Goal: Transaction & Acquisition: Purchase product/service

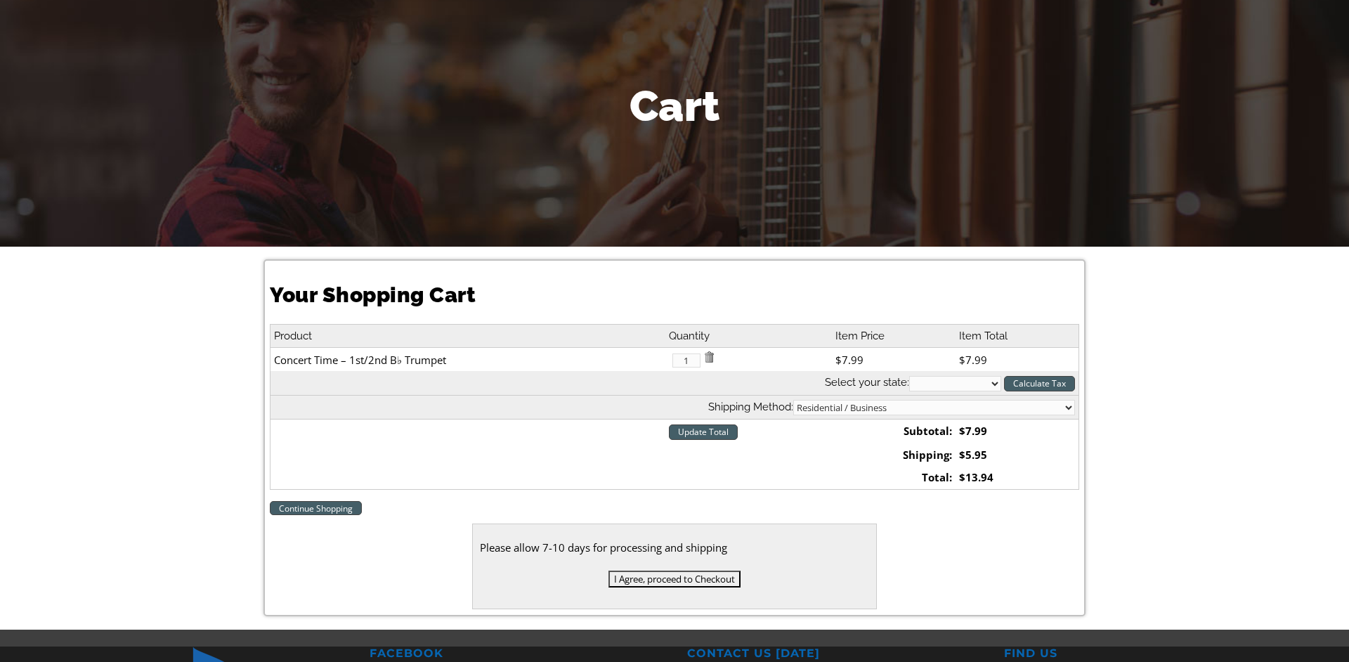
scroll to position [136, 0]
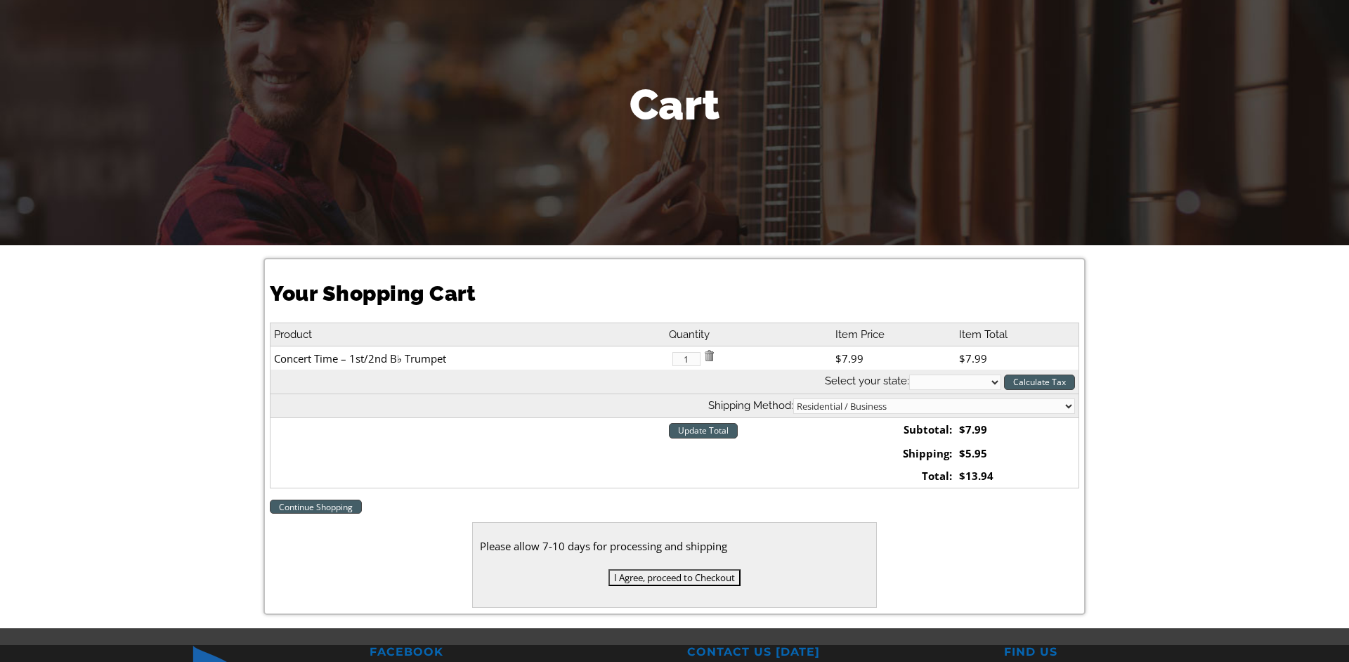
click at [909, 374] on select "[US_STATE] [US_STATE] [US_STATE] [US_STATE] [US_STATE] [US_STATE] [US_STATE] [U…" at bounding box center [955, 381] width 92 height 15
select select "PA"
click option "[US_STATE]" at bounding box center [0, 0] width 0 height 0
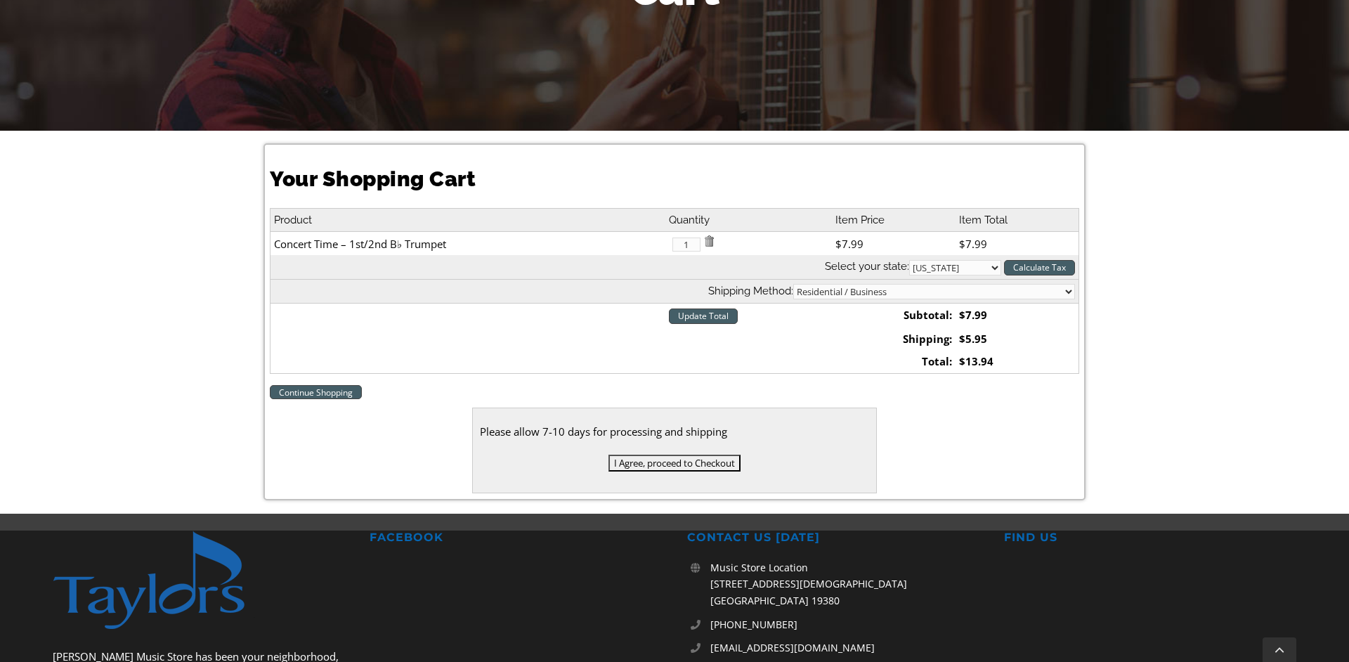
scroll to position [254, 0]
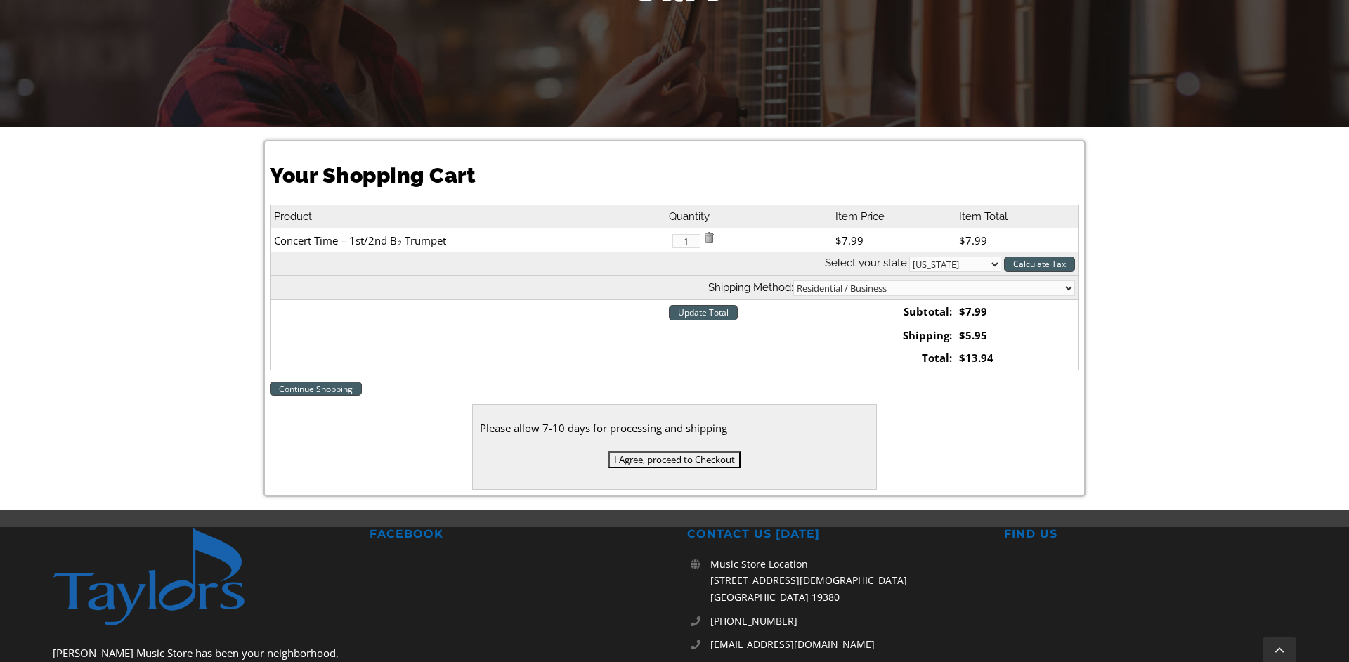
click at [793, 280] on select "Residential / Business Store Pickup Annuciation [GEOGRAPHIC_DATA] [PERSON_NAME]…" at bounding box center [934, 287] width 282 height 15
select select "2-[GEOGRAPHIC_DATA]"
click option "Media Elementary" at bounding box center [0, 0] width 0 height 0
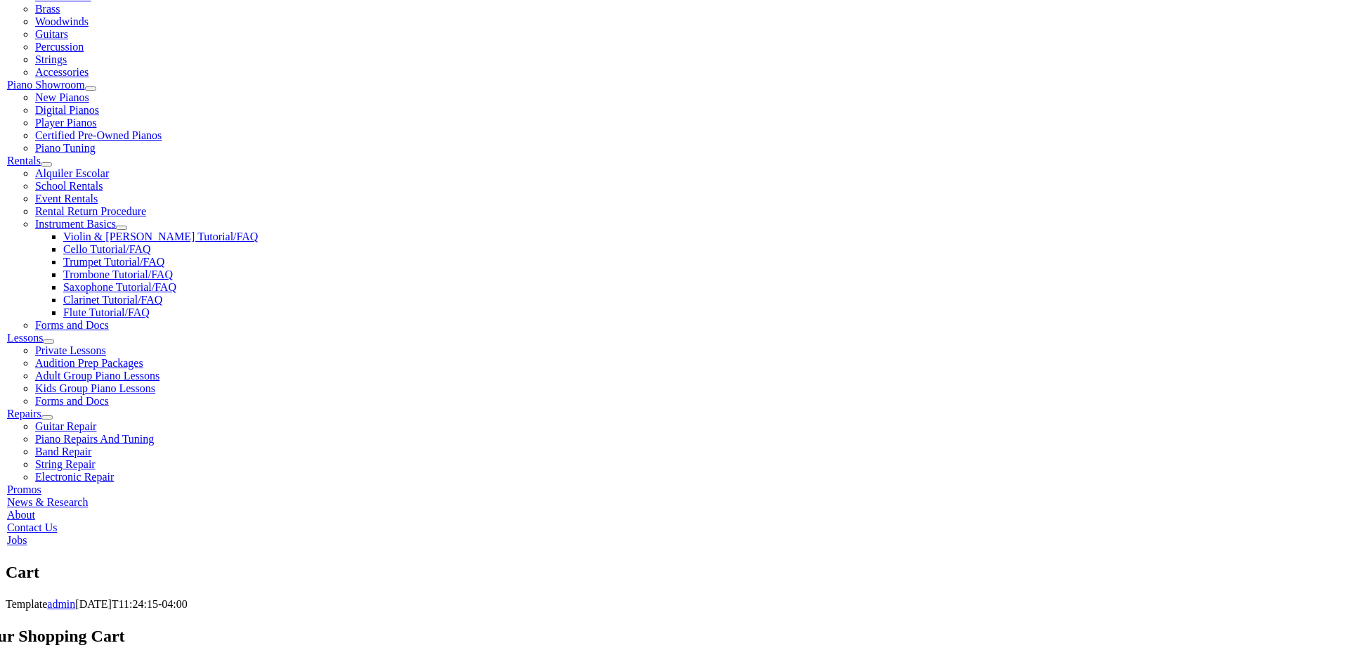
scroll to position [352, 0]
select select "PA"
click option "[US_STATE]" at bounding box center [0, 0] width 0 height 0
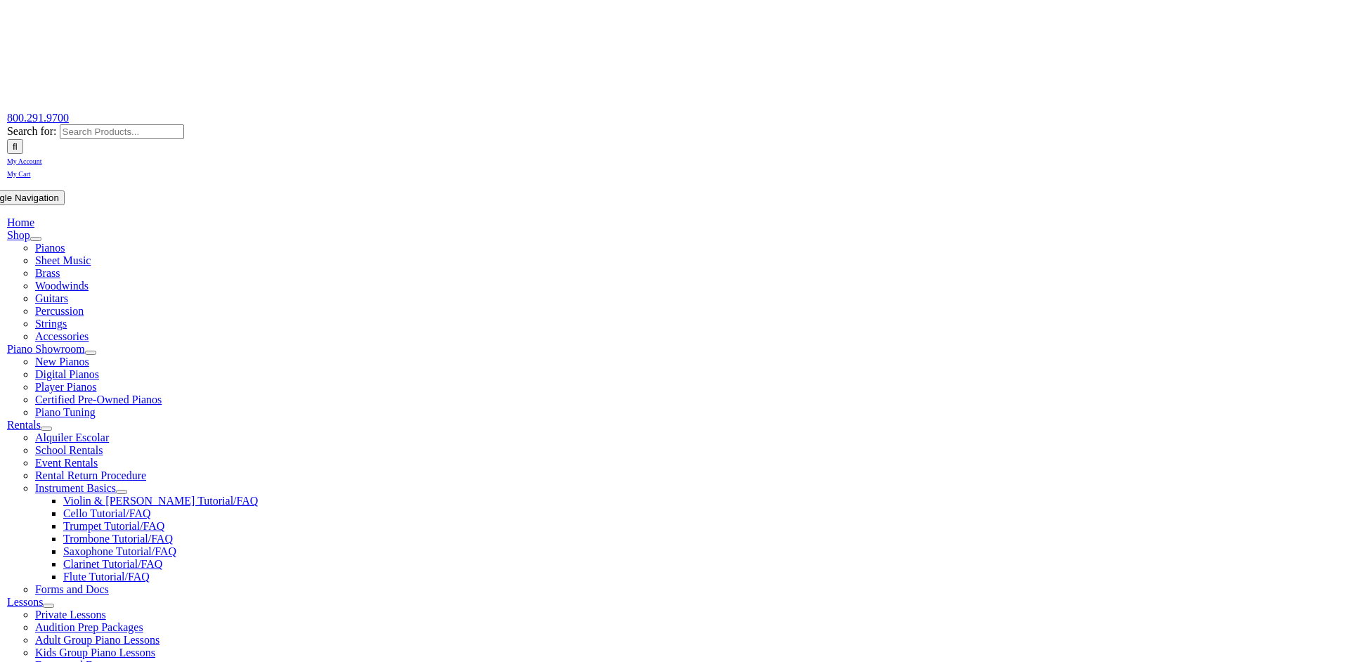
scroll to position [94, 0]
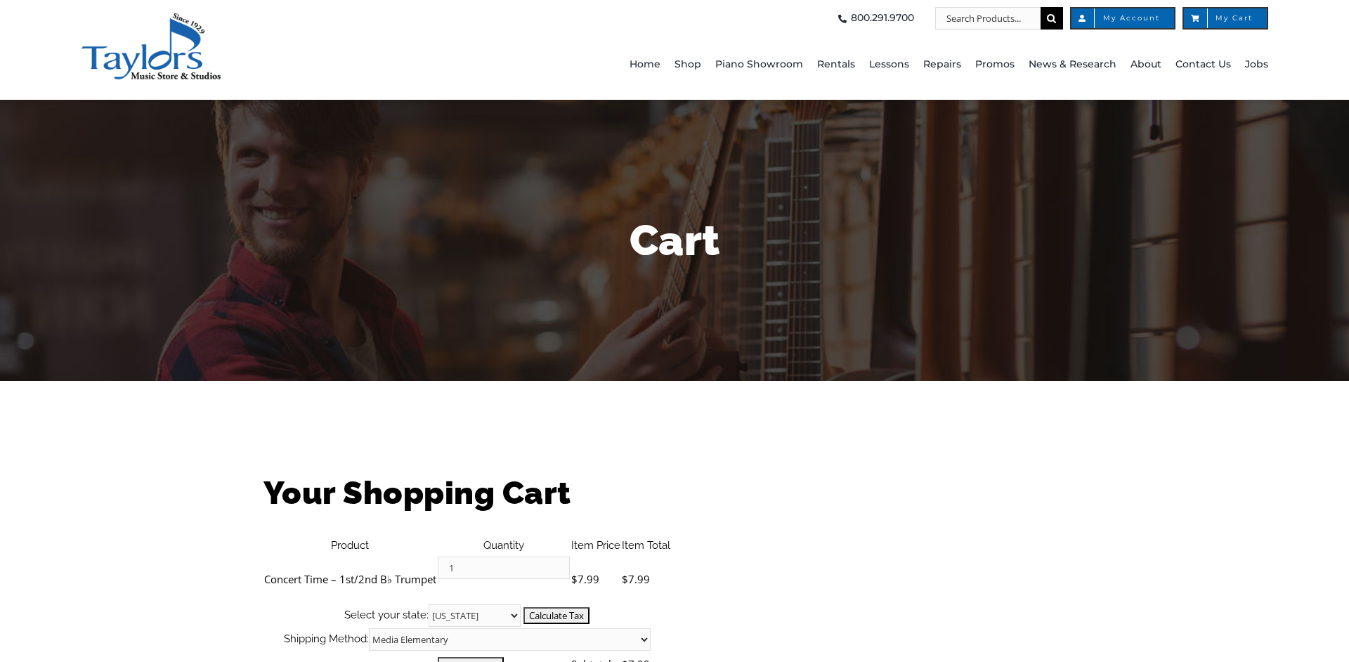
select select "PA"
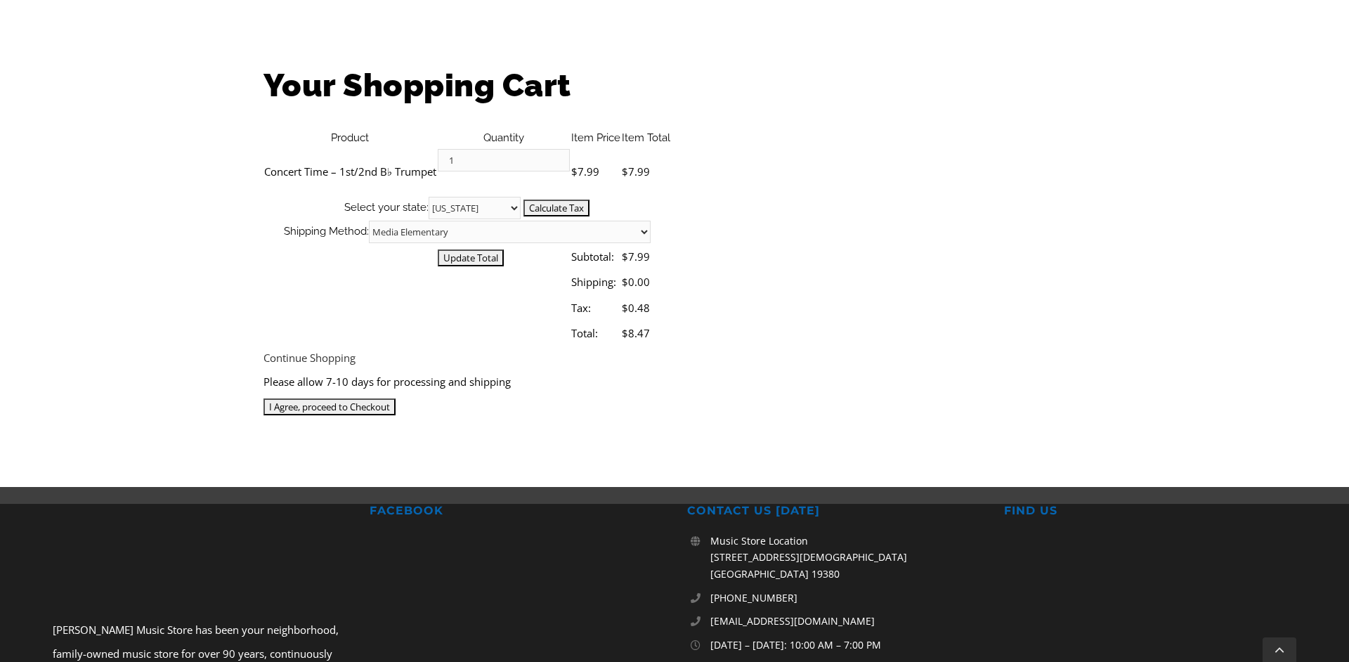
scroll to position [408, 0]
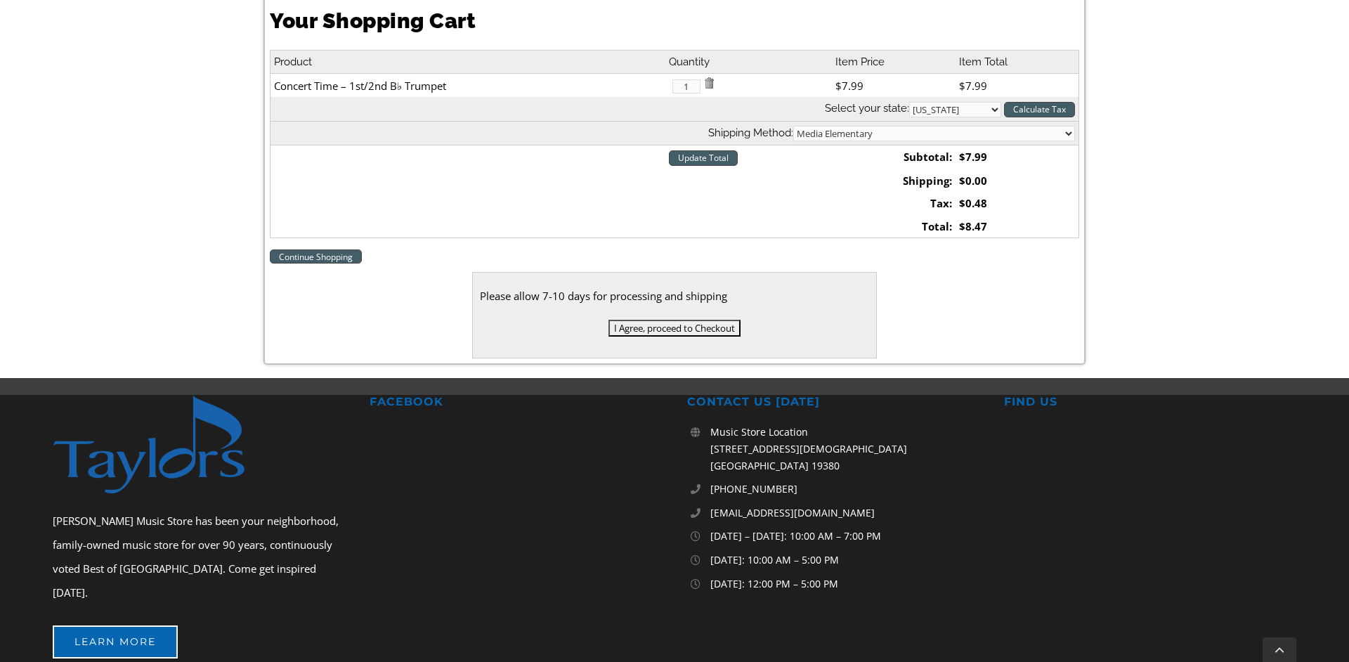
click at [653, 324] on input "I Agree, proceed to Checkout" at bounding box center [674, 328] width 132 height 17
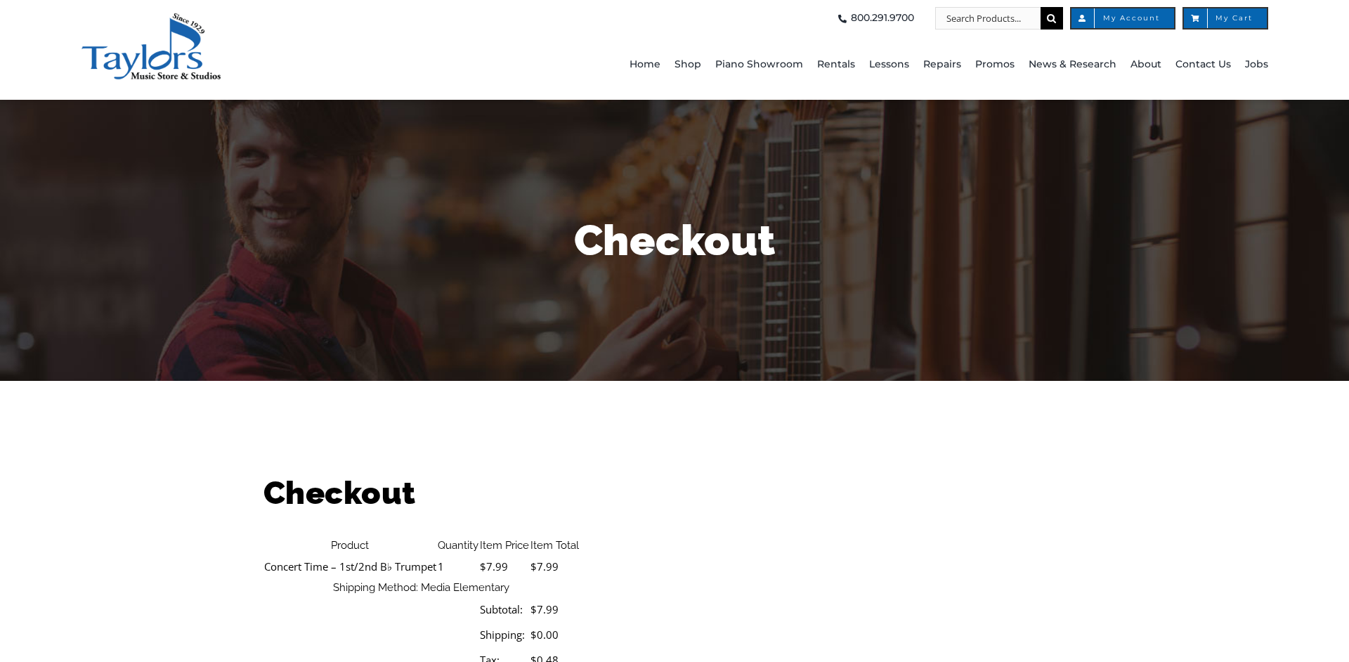
select select
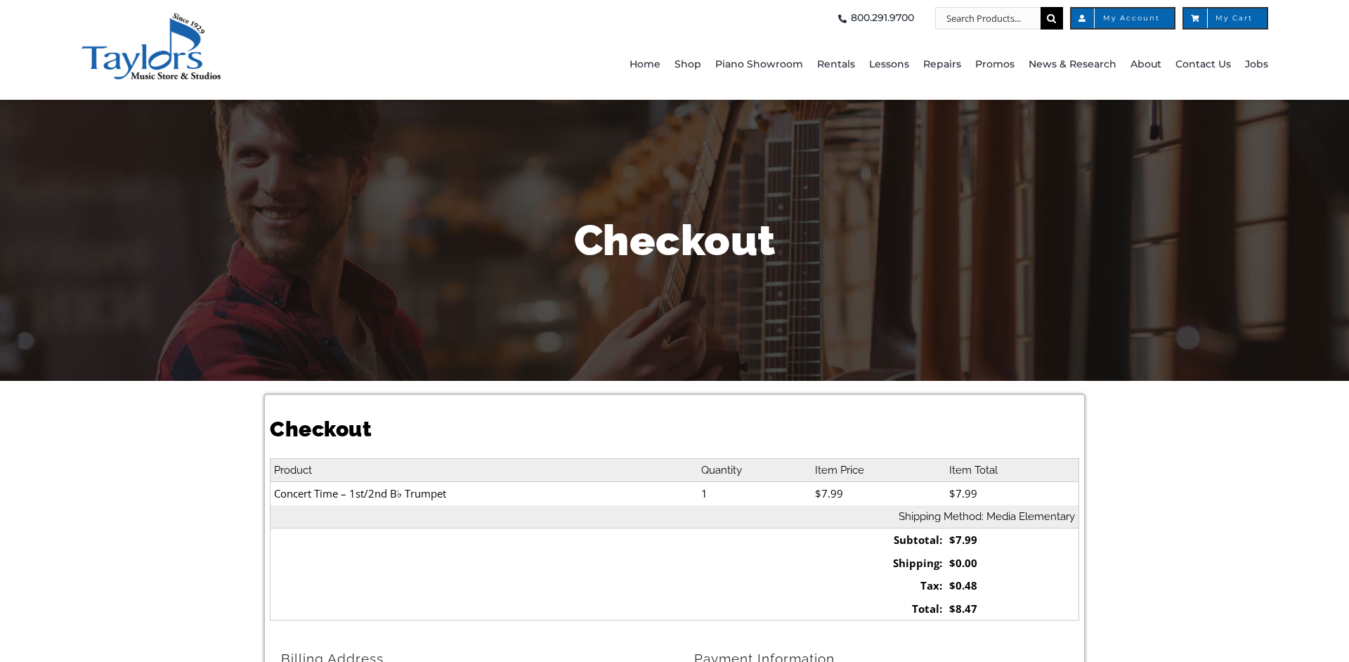
select select
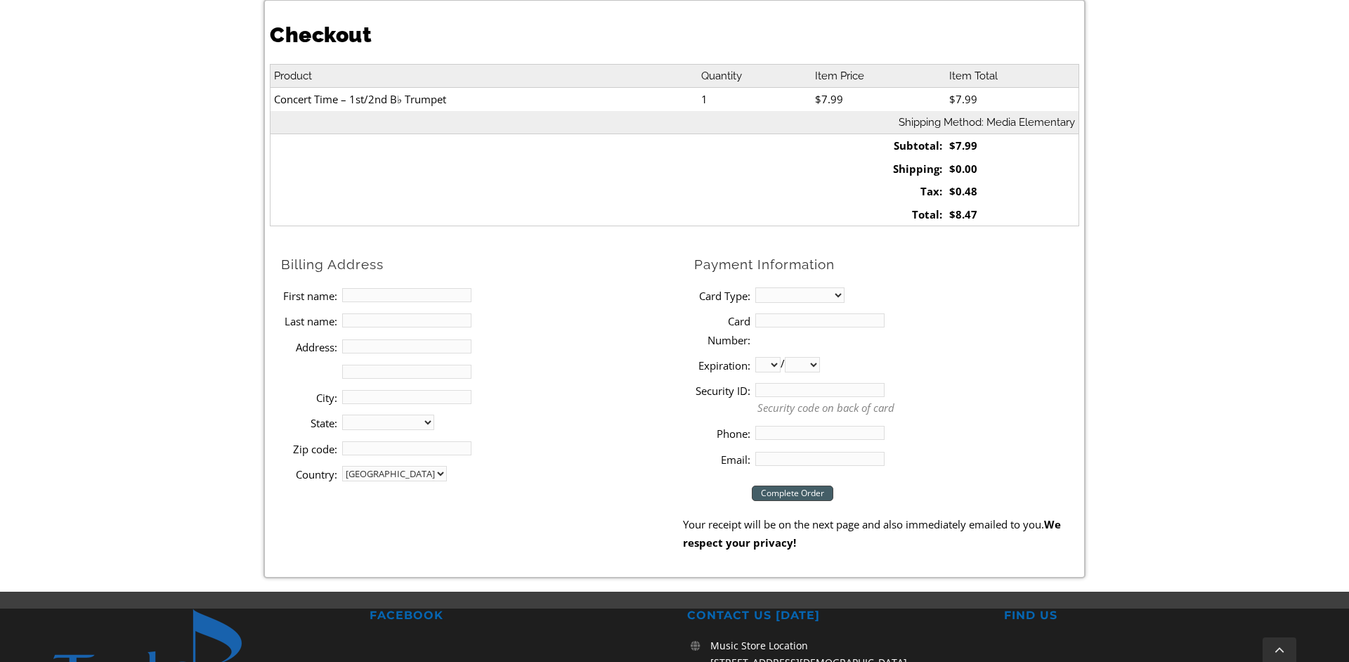
scroll to position [441, 0]
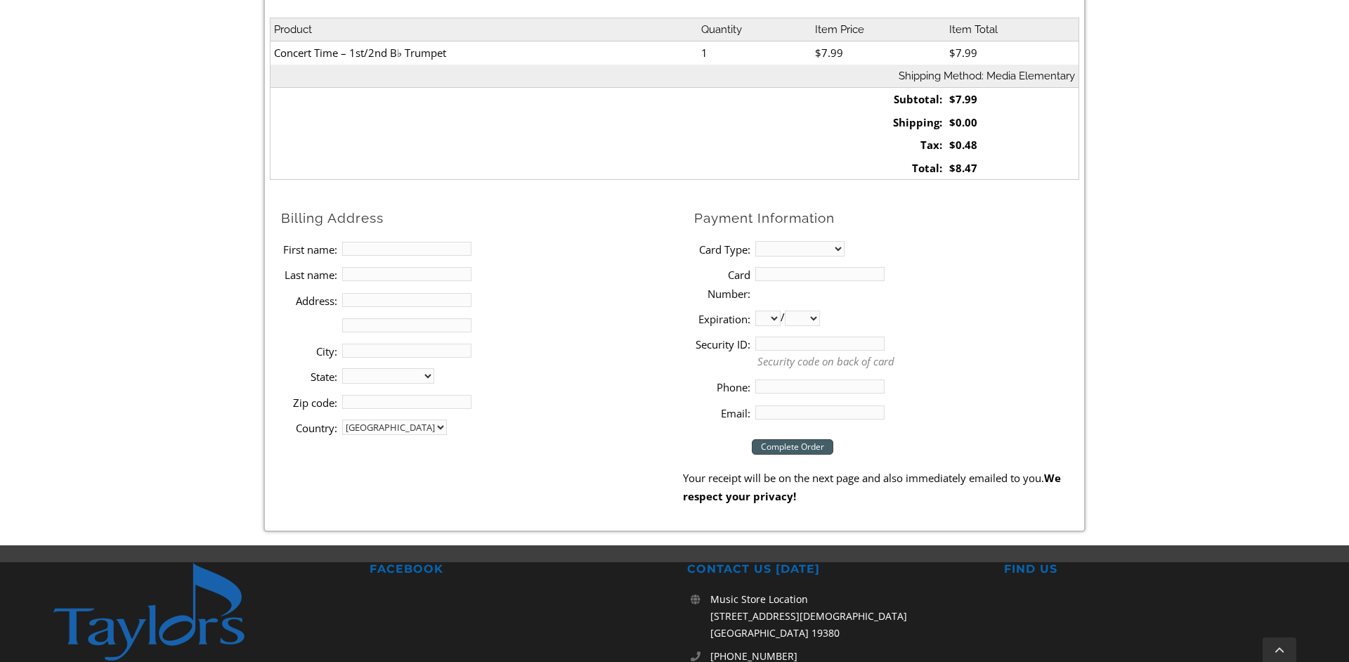
click at [388, 256] on input "First name:" at bounding box center [406, 249] width 129 height 14
type input "William"
type input "van der Kieft"
type input "1272 Hunt Club Lane"
click at [402, 353] on input "MEdia" at bounding box center [406, 351] width 129 height 14
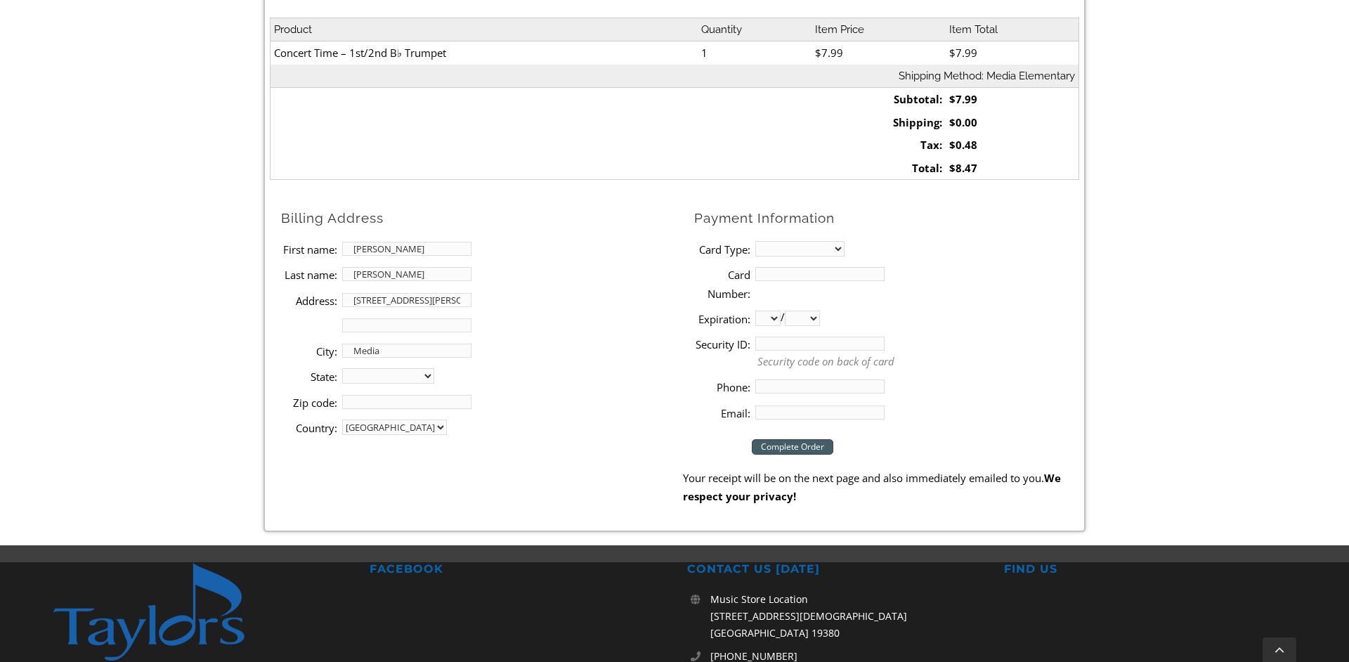
type input "Media"
select select "PA"
type input "19063"
click at [980, 256] on li "Card Type: MasterCard Visa American Express Discover" at bounding box center [886, 248] width 385 height 25
click at [755, 241] on select "MasterCard Visa American Express Discover" at bounding box center [799, 248] width 89 height 15
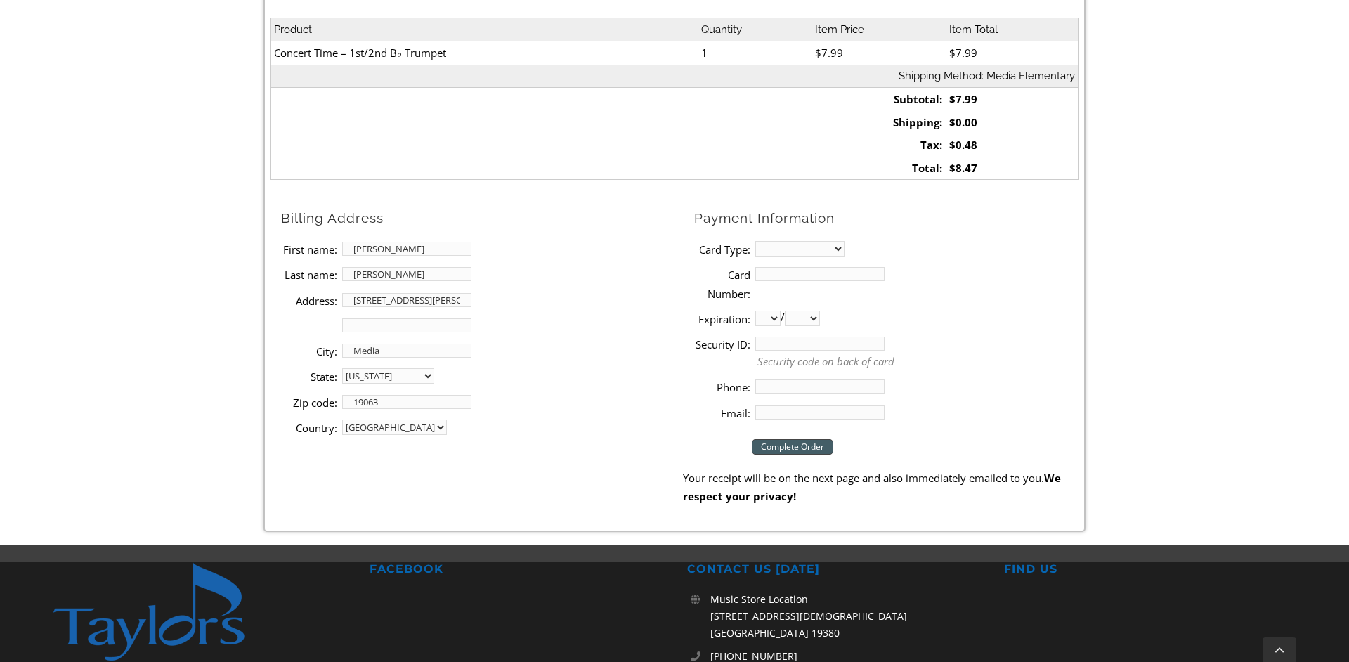
select select "mastercard"
click option "MasterCard" at bounding box center [0, 0] width 0 height 0
click at [817, 281] on input "Card Number:" at bounding box center [819, 274] width 129 height 14
type input "5237820183253132"
click at [1016, 257] on li "Card Type: MasterCard Visa American Express Discover" at bounding box center [886, 248] width 385 height 25
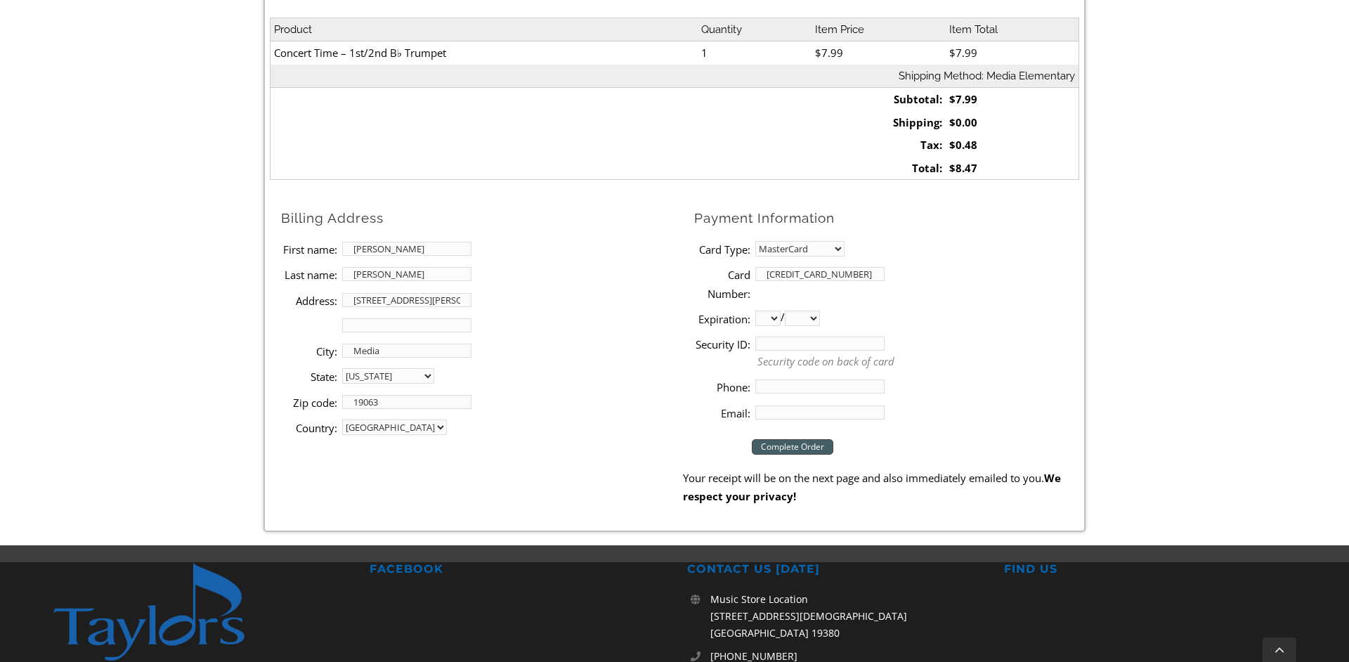
select select "04"
click option "04" at bounding box center [0, 0] width 0 height 0
select select "2026"
click option "2026" at bounding box center [0, 0] width 0 height 0
click at [920, 305] on li "Card Number: 5237820183253132" at bounding box center [886, 283] width 385 height 44
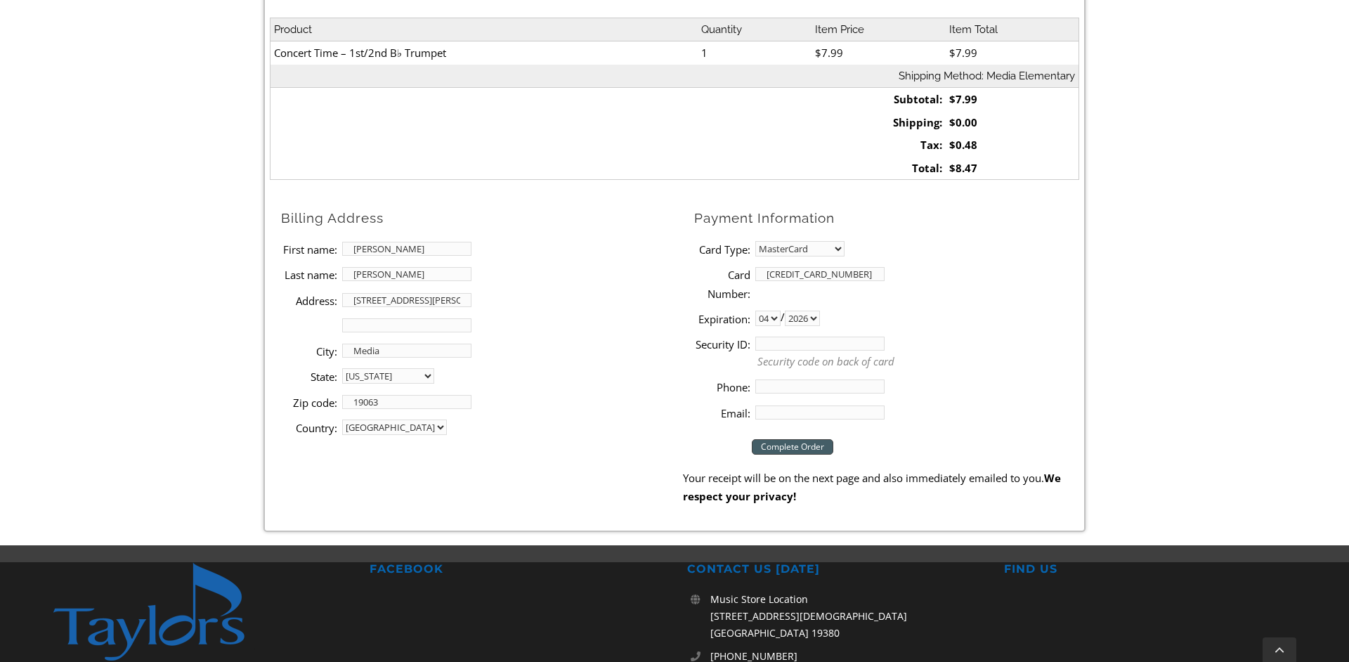
click at [807, 352] on li "Security ID: Security code on back of card" at bounding box center [886, 352] width 385 height 43
click at [807, 346] on input "Security ID:" at bounding box center [819, 344] width 129 height 14
type input "979"
click at [815, 384] on input "Phone:" at bounding box center [819, 386] width 129 height 14
type input "5037582236"
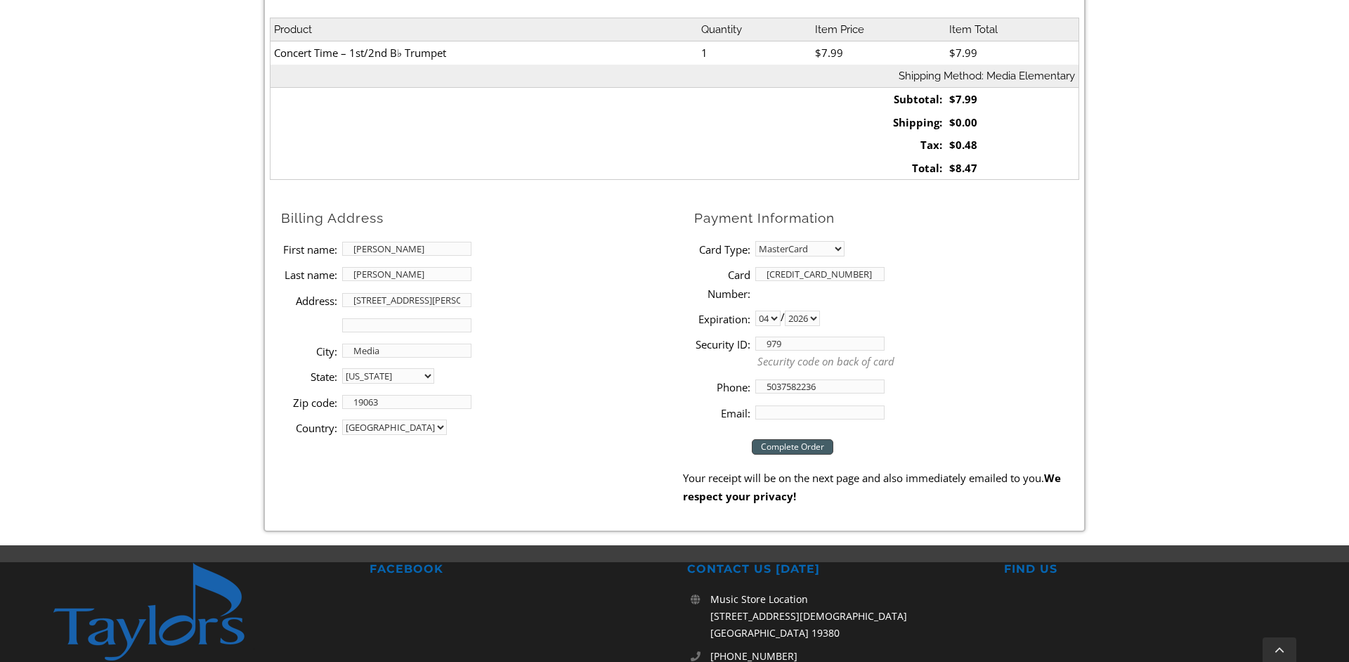
click at [835, 412] on input "Email:" at bounding box center [819, 412] width 129 height 14
type input "toddvdk@yahoo.com"
click at [944, 436] on div "Checkout Complete Order Your receipt will be on the next page and also immediat…" at bounding box center [881, 465] width 396 height 81
click at [773, 448] on input "Complete Order" at bounding box center [792, 446] width 81 height 15
